Goal: Transaction & Acquisition: Subscribe to service/newsletter

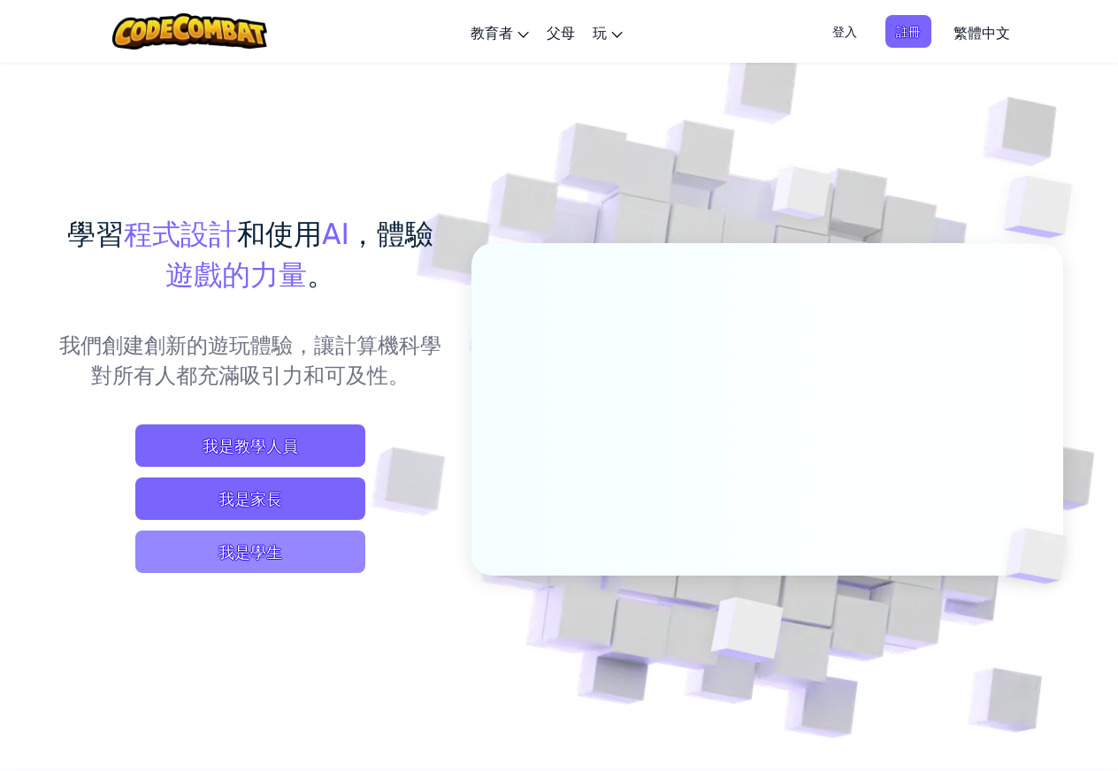
click at [292, 549] on span "我是學生" at bounding box center [250, 552] width 230 height 42
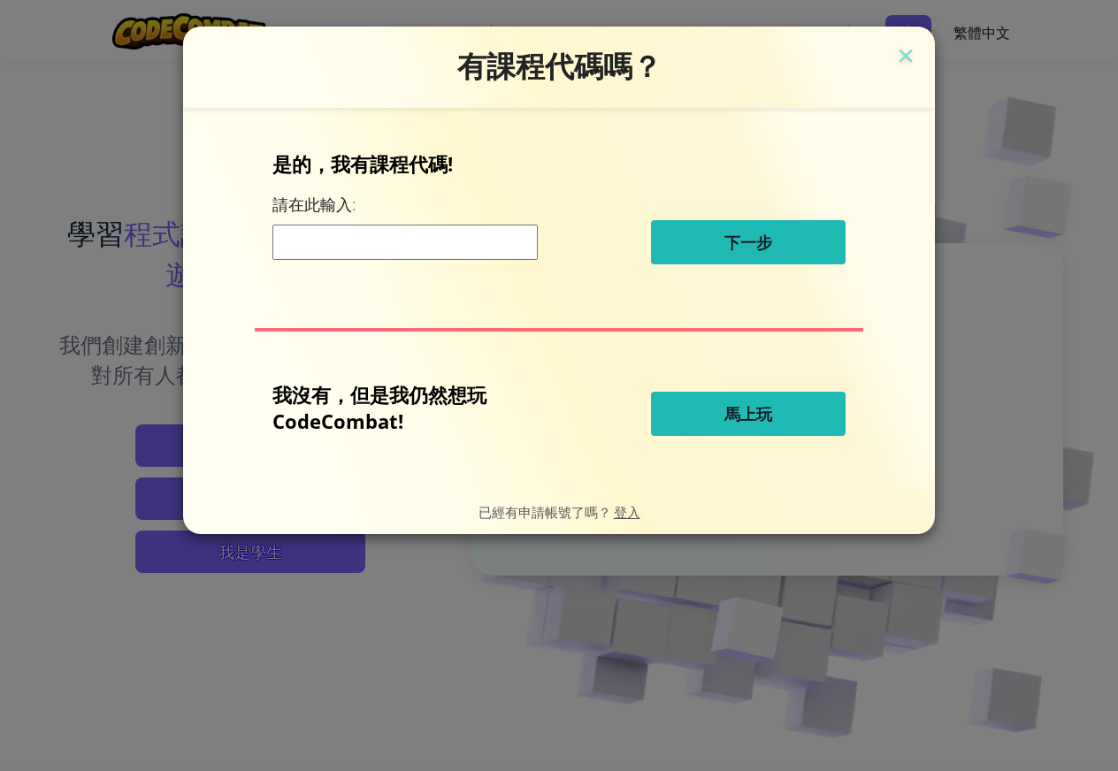
click at [694, 423] on button "馬上玩" at bounding box center [748, 414] width 195 height 44
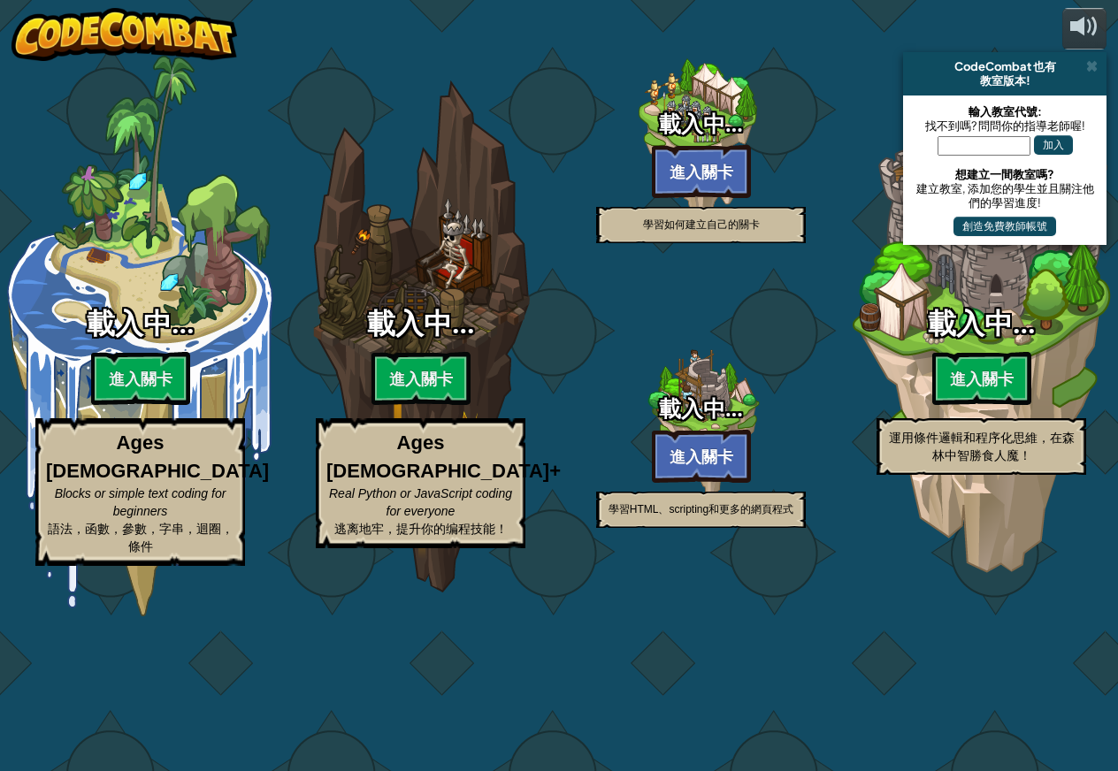
select select "zh-HANT"
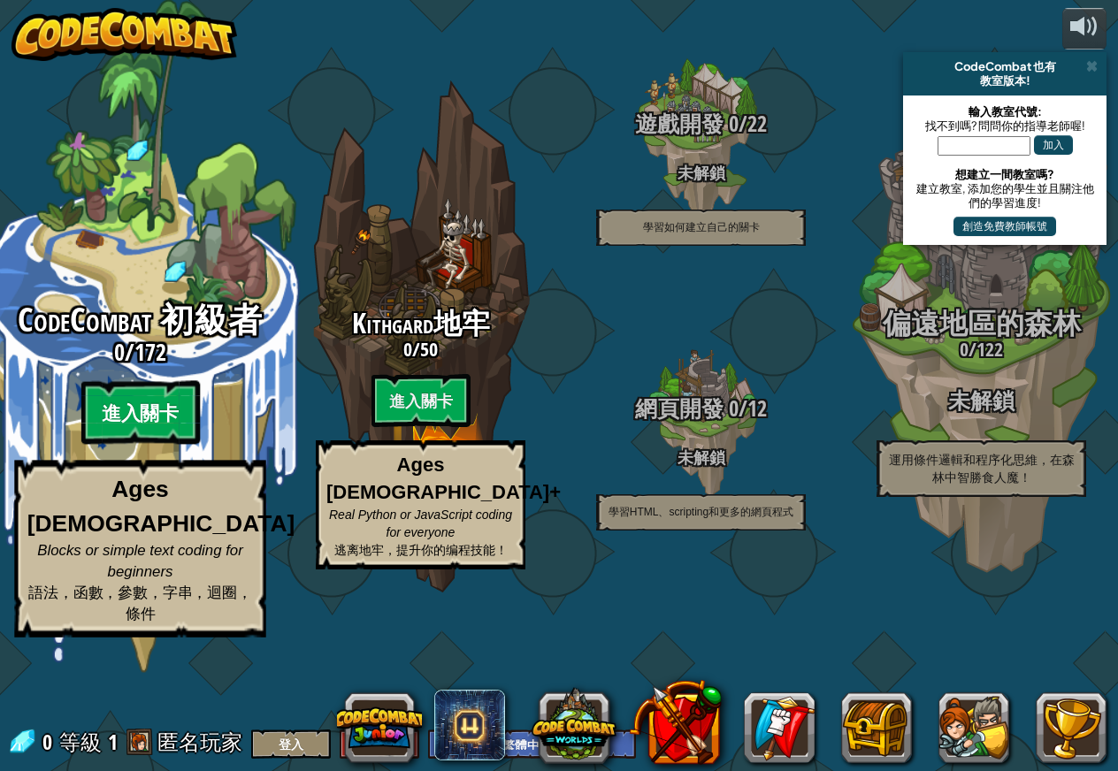
click at [152, 445] on btn "進入關卡" at bounding box center [139, 413] width 119 height 64
select select "zh-HANT"
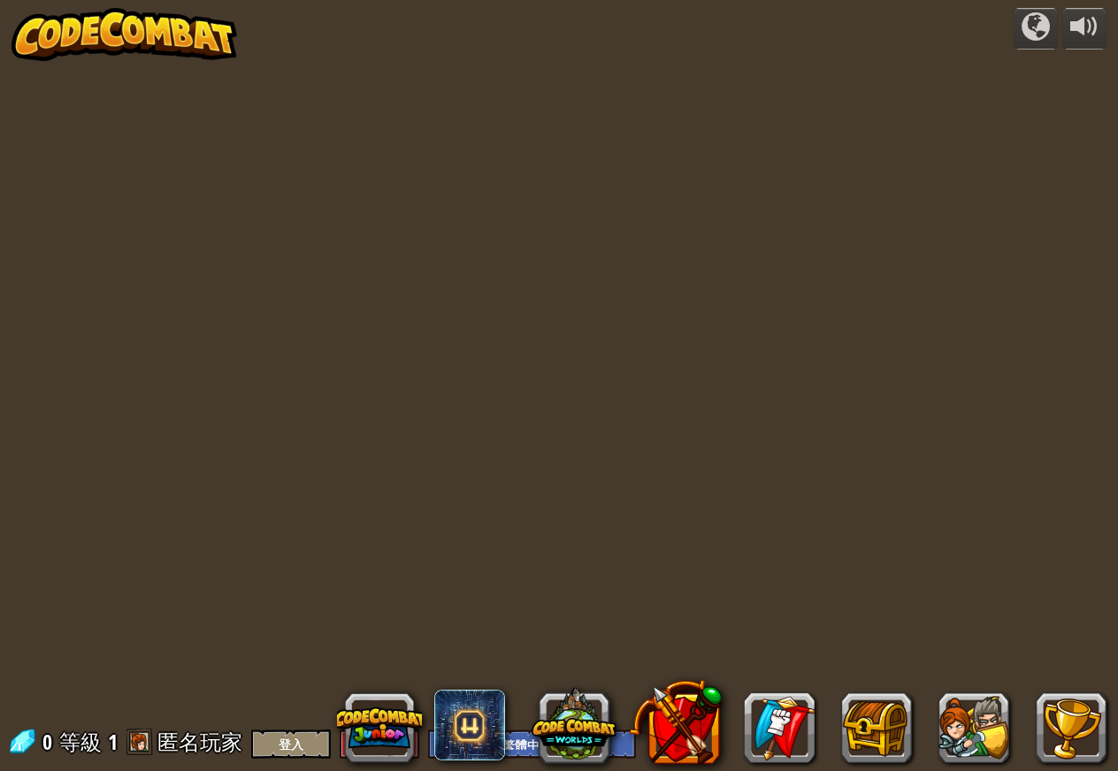
select select "zh-HANT"
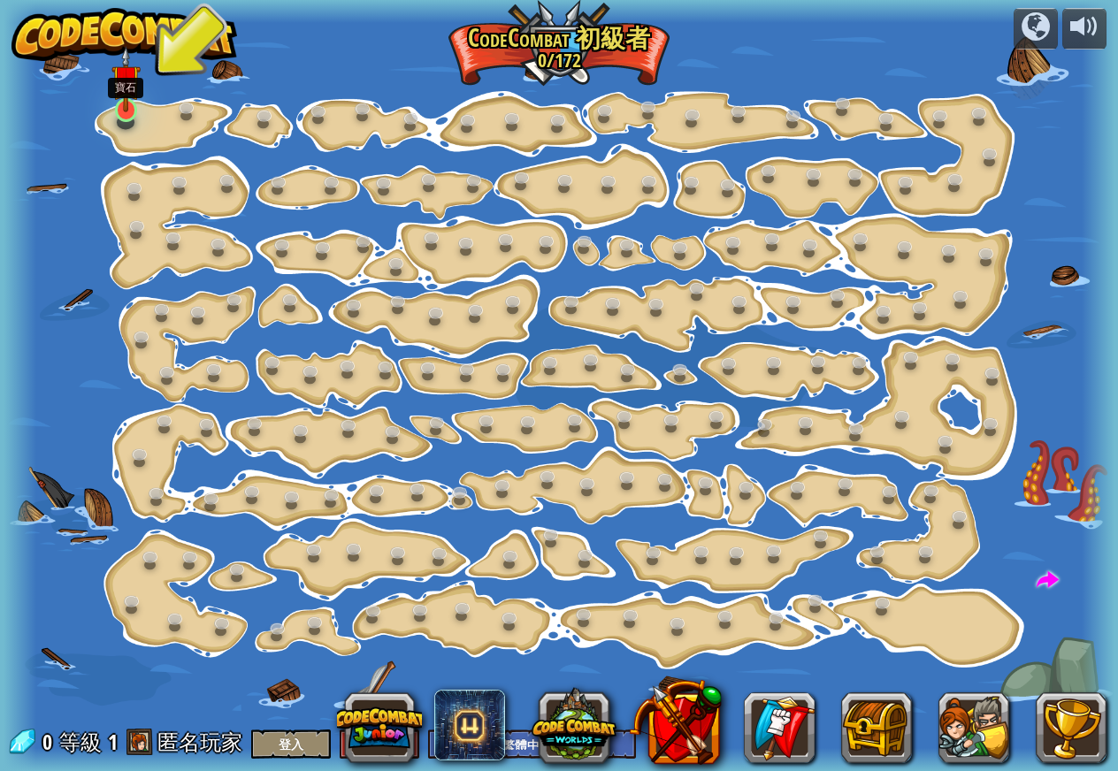
click at [130, 110] on img at bounding box center [125, 79] width 29 height 66
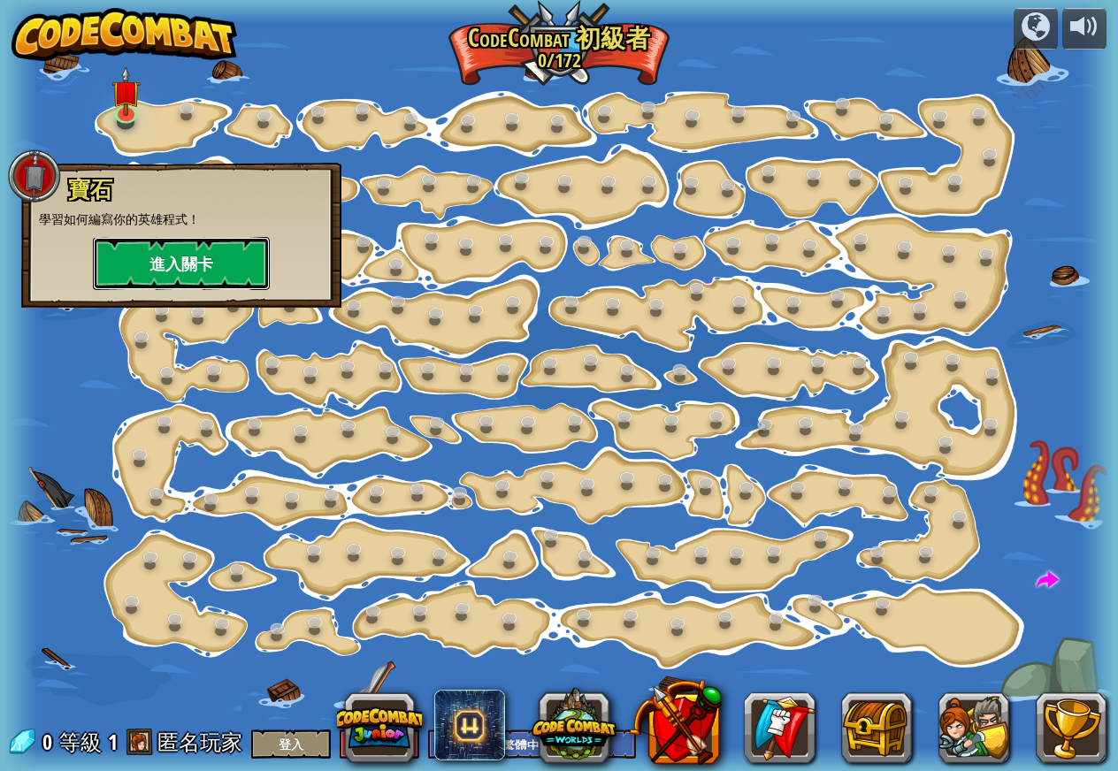
click at [190, 260] on button "進入關卡" at bounding box center [181, 263] width 177 height 53
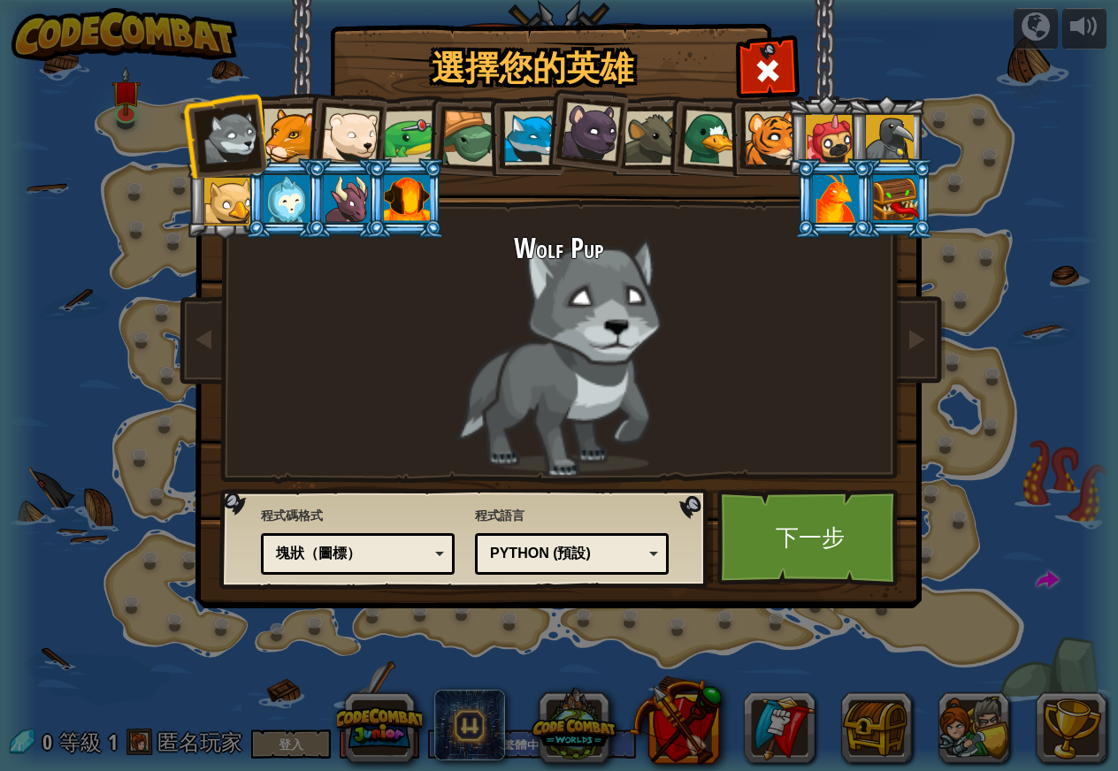
click at [330, 198] on div at bounding box center [347, 199] width 46 height 48
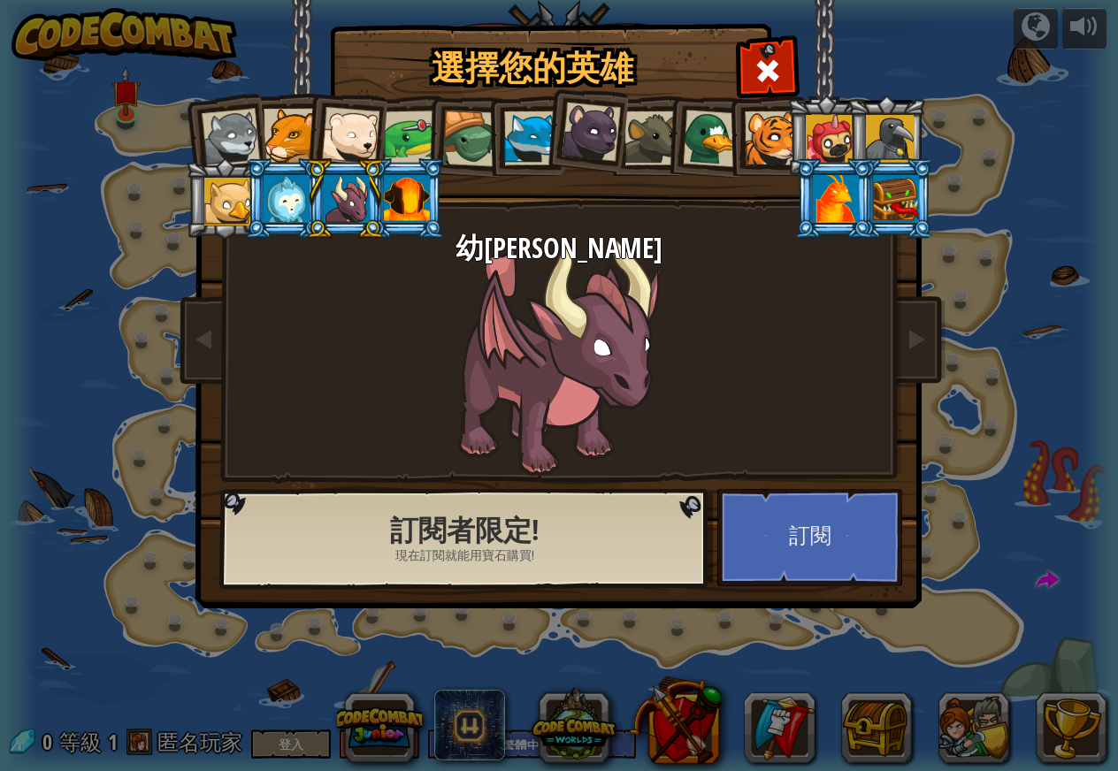
click at [295, 138] on div at bounding box center [291, 136] width 54 height 54
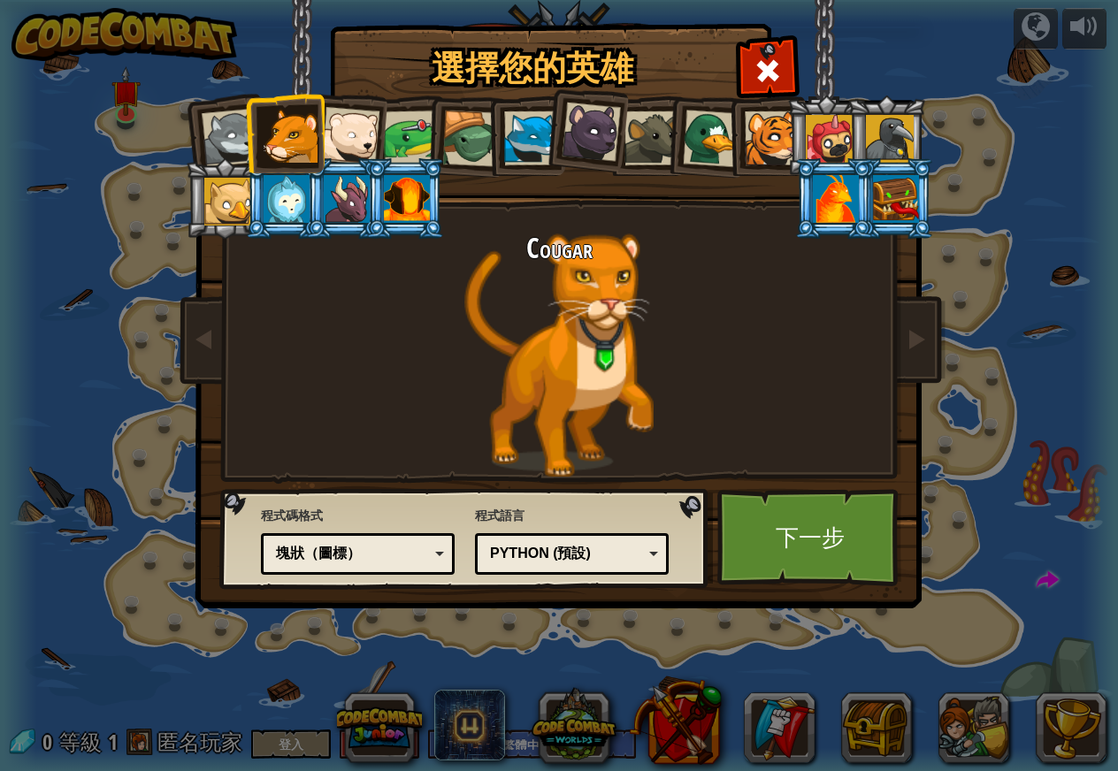
click at [341, 189] on div at bounding box center [347, 199] width 46 height 48
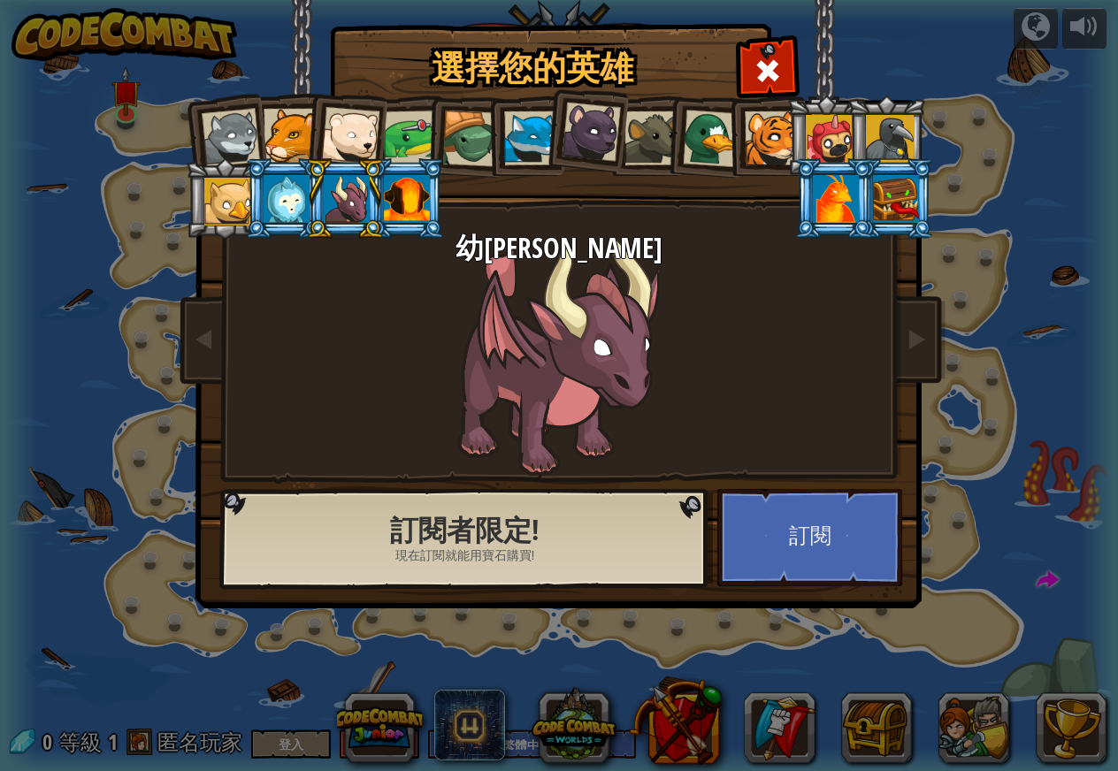
click at [600, 134] on div at bounding box center [591, 132] width 59 height 59
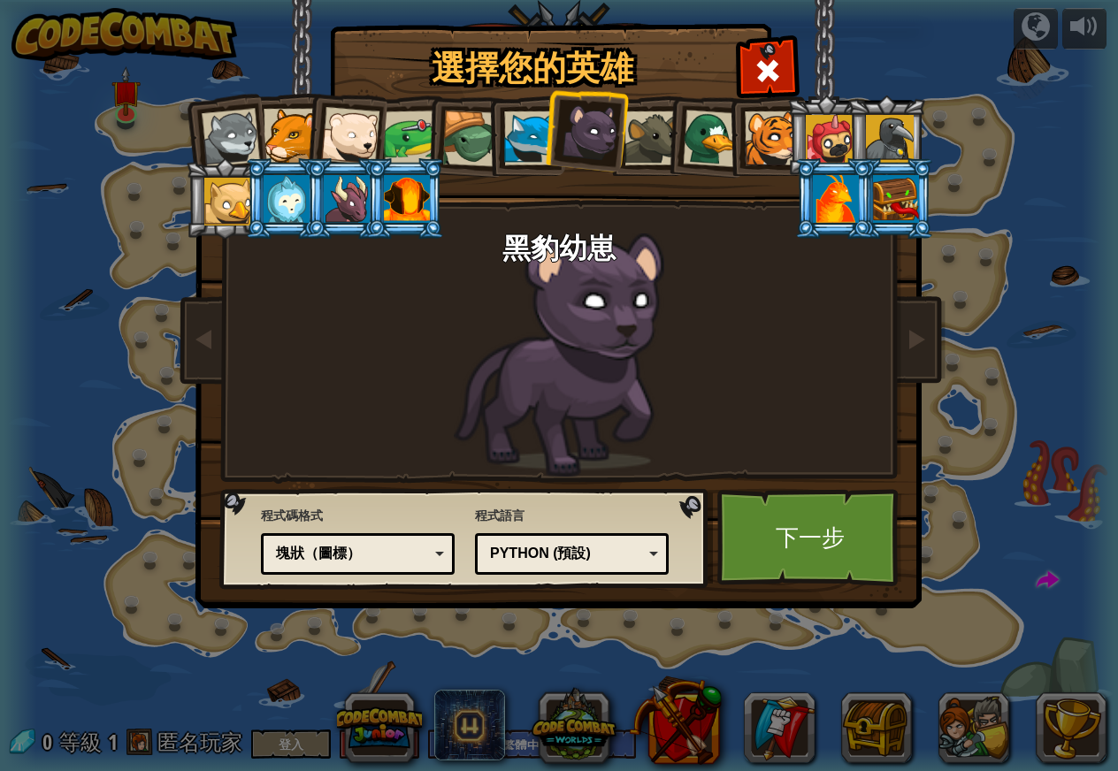
click at [348, 203] on div at bounding box center [347, 199] width 46 height 48
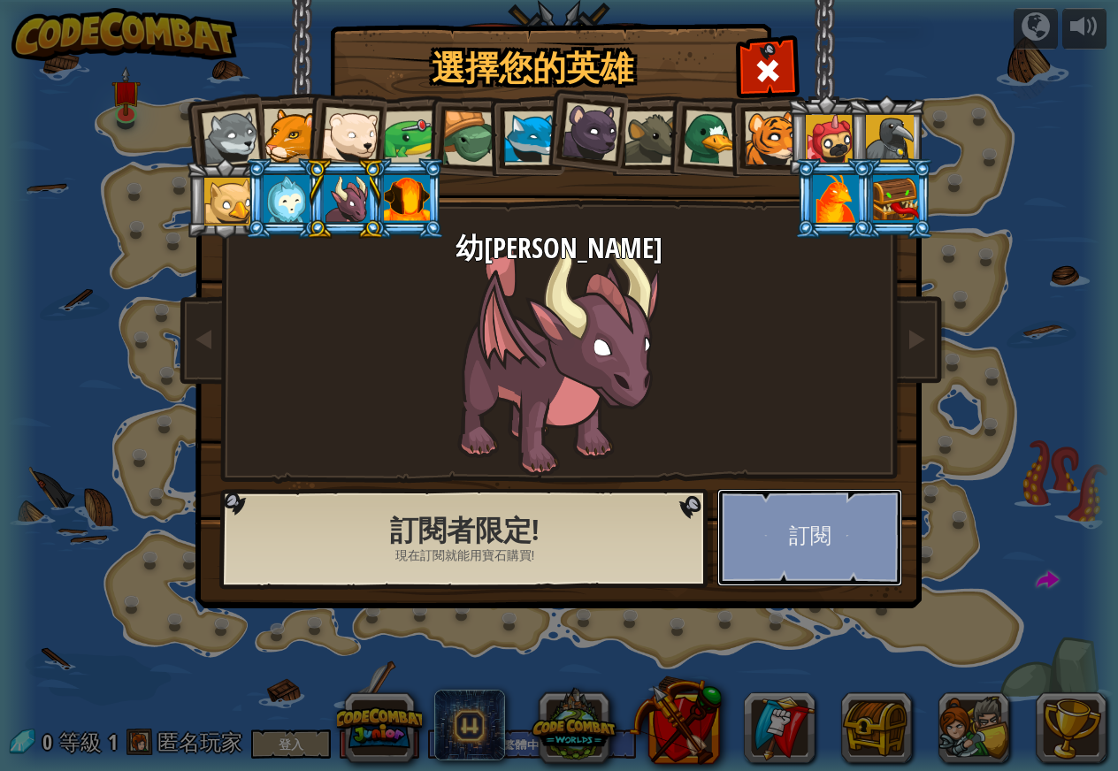
click at [842, 567] on button "訂閱" at bounding box center [809, 537] width 185 height 97
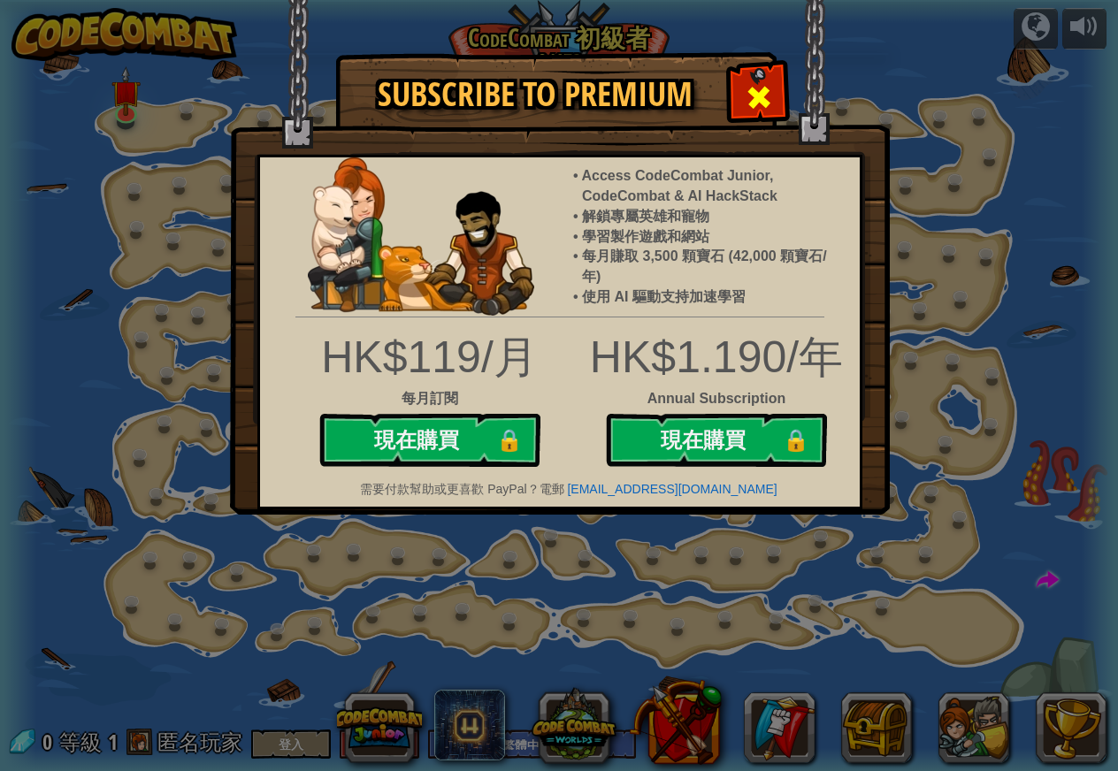
click at [753, 105] on span at bounding box center [759, 97] width 28 height 28
